Goal: Navigation & Orientation: Find specific page/section

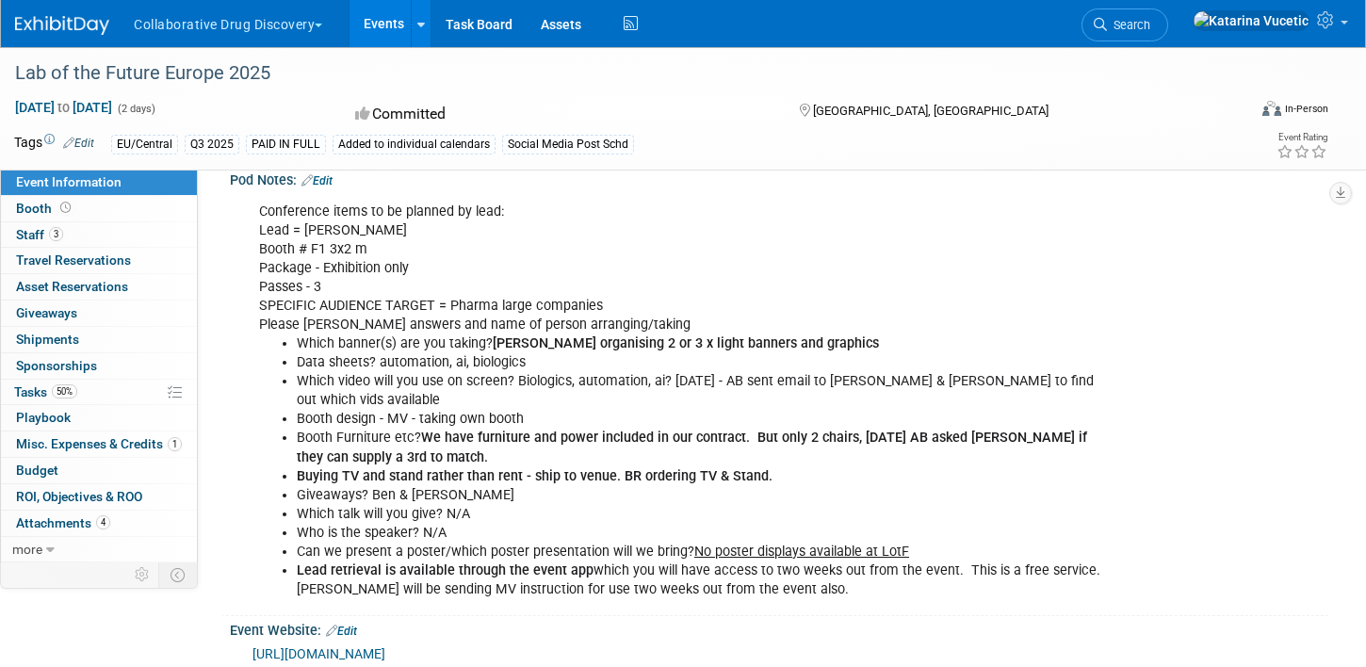
scroll to position [31, 0]
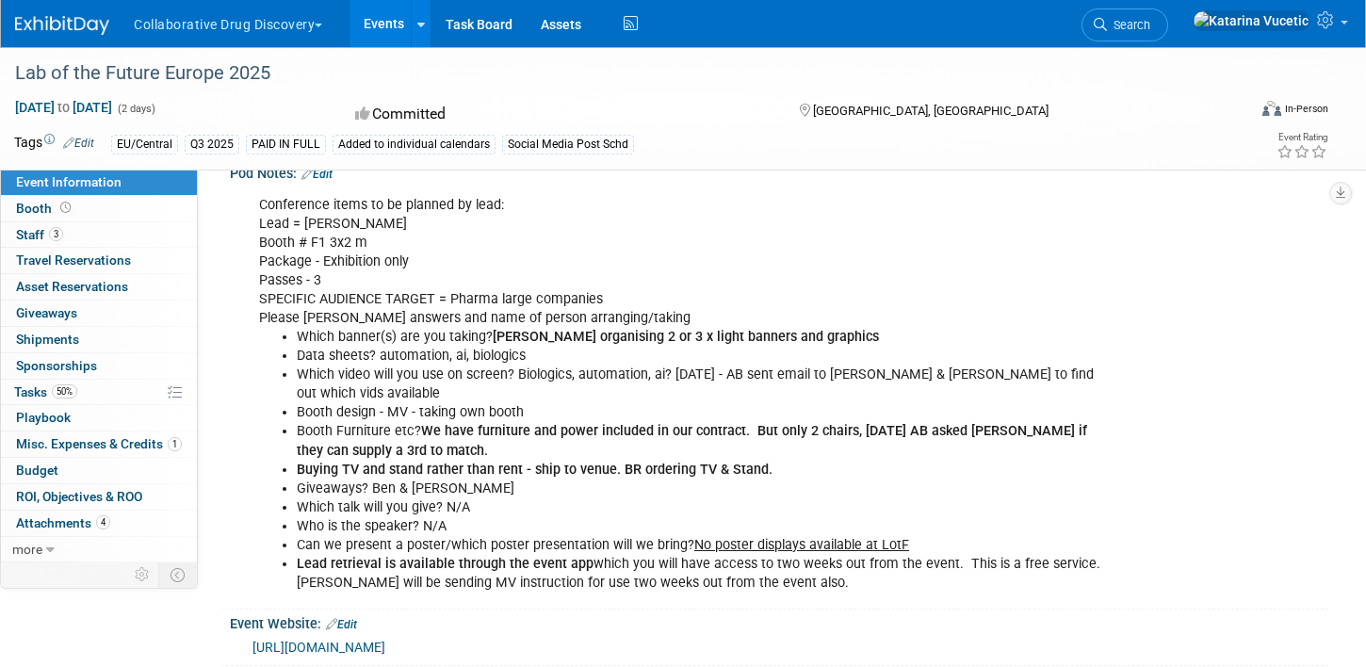
click at [78, 26] on img at bounding box center [62, 25] width 94 height 19
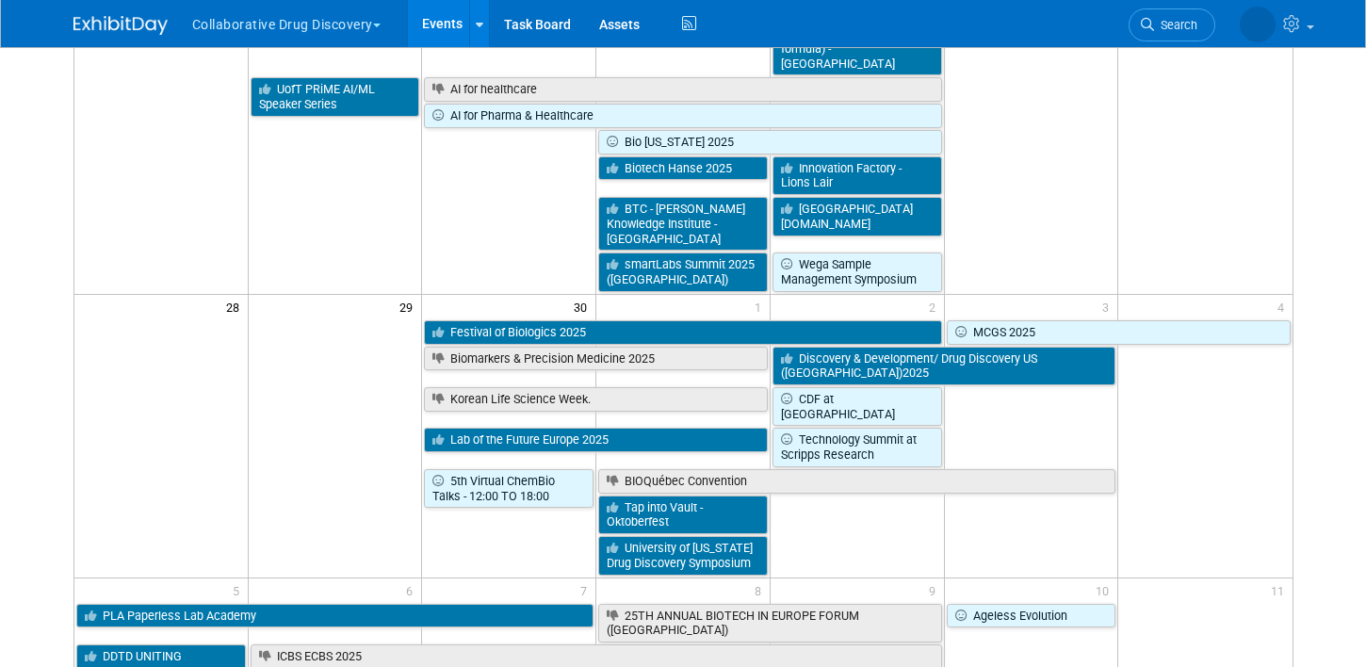
scroll to position [1567, 0]
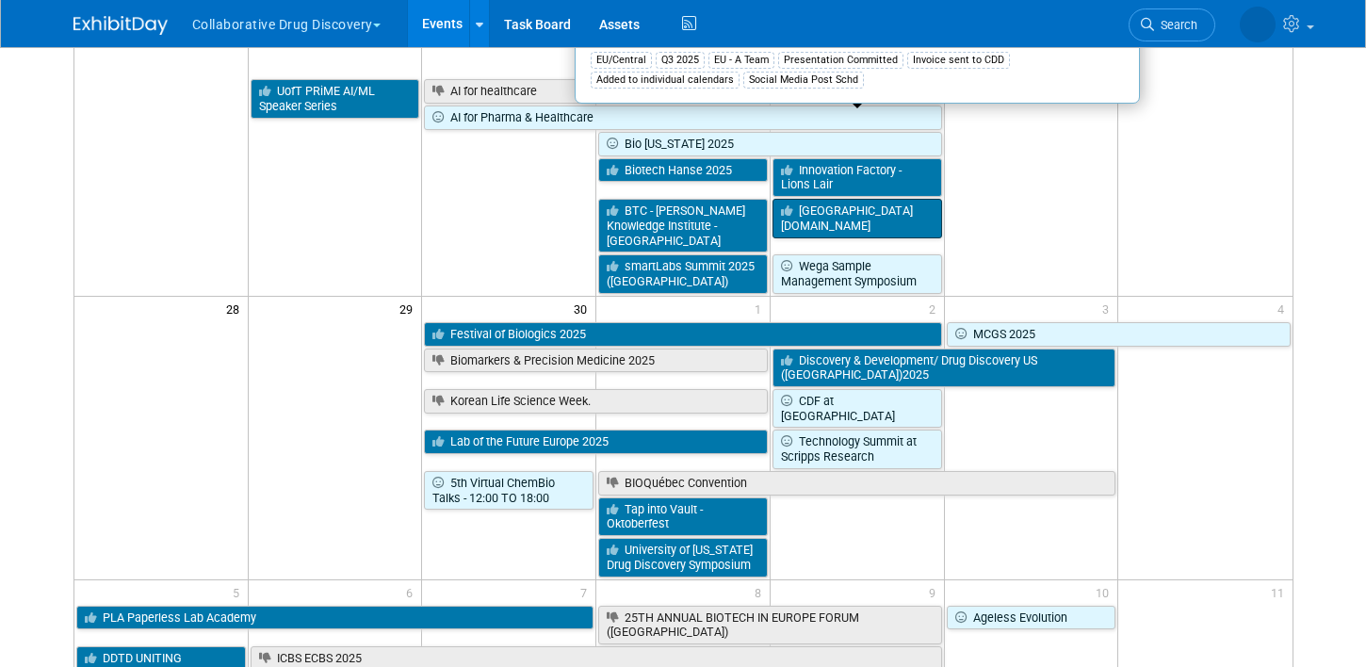
click at [896, 199] on link "[GEOGRAPHIC_DATA][DOMAIN_NAME]" at bounding box center [857, 218] width 170 height 39
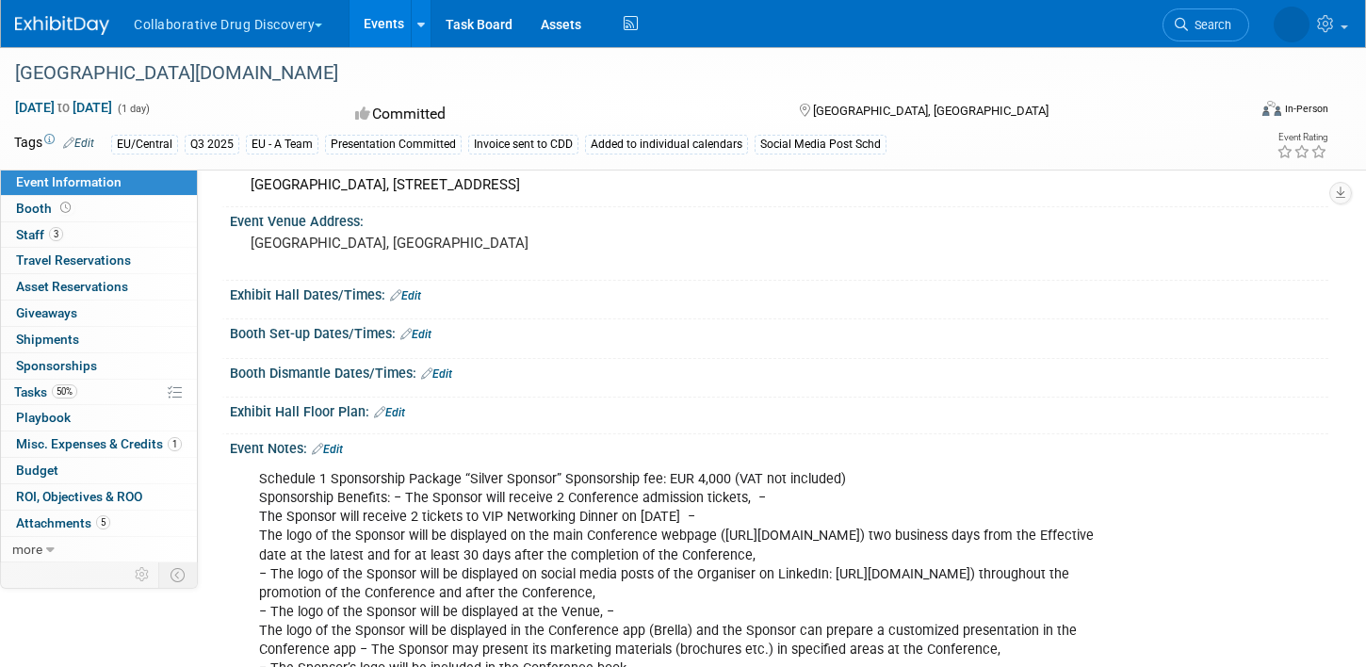
scroll to position [808, 0]
